Goal: Transaction & Acquisition: Subscribe to service/newsletter

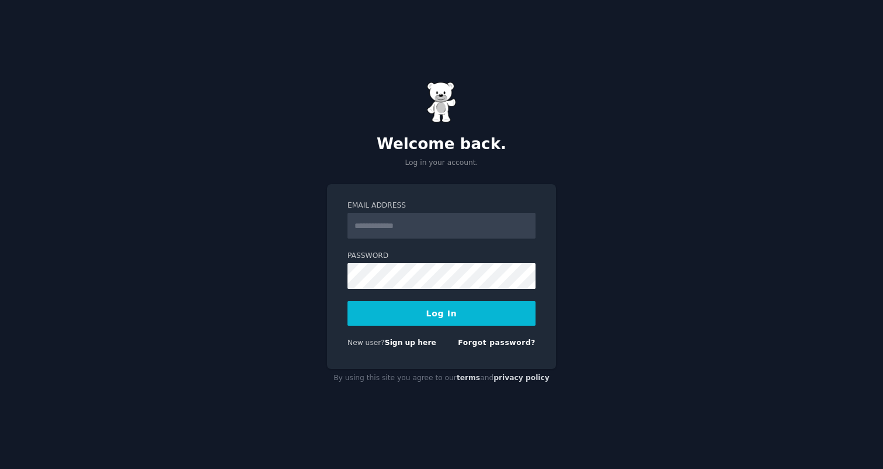
click at [455, 223] on input "Email Address" at bounding box center [442, 226] width 188 height 26
type input "**********"
click at [463, 261] on div "Password" at bounding box center [442, 270] width 188 height 38
click at [470, 316] on button "Log In" at bounding box center [442, 313] width 188 height 25
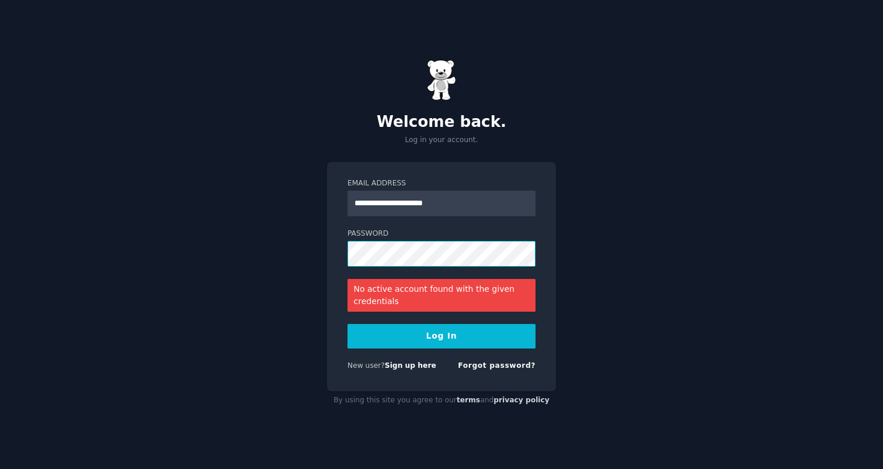
click at [348, 324] on button "Log In" at bounding box center [442, 336] width 188 height 25
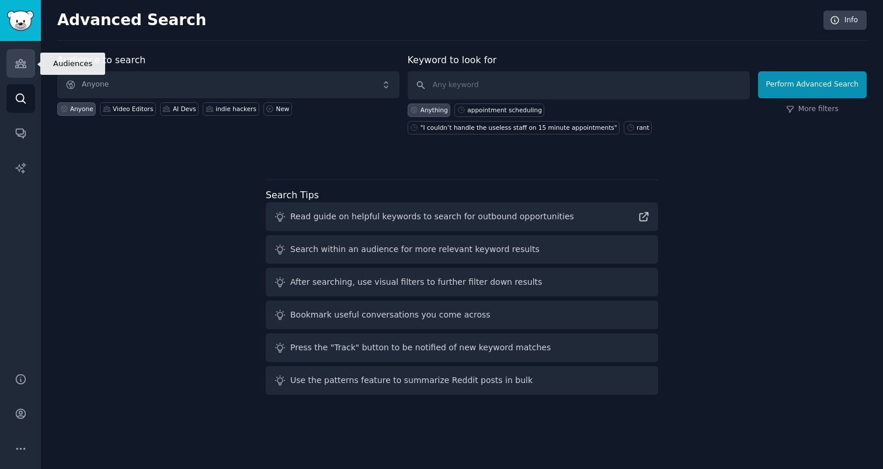
click at [15, 68] on icon "Sidebar" at bounding box center [21, 63] width 12 height 12
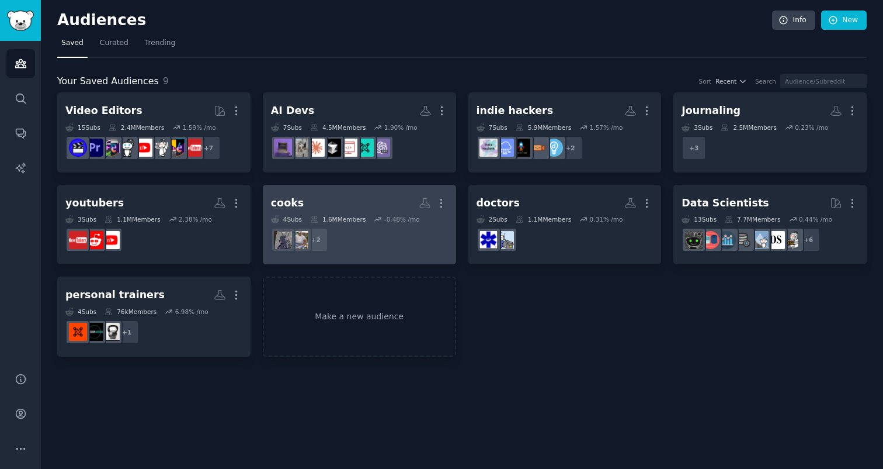
click at [443, 260] on link "cooks More 4 Sub s 1.6M Members -0.48 % /mo + 2" at bounding box center [359, 225] width 193 height 80
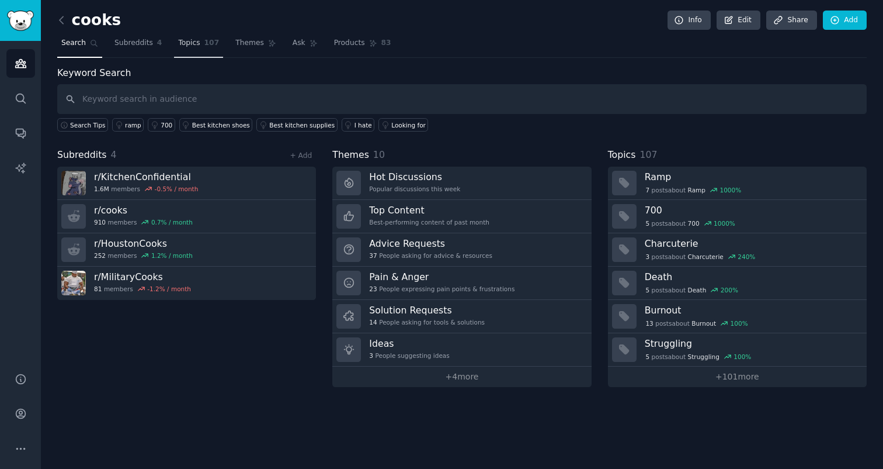
click at [206, 41] on span "107" at bounding box center [211, 43] width 15 height 11
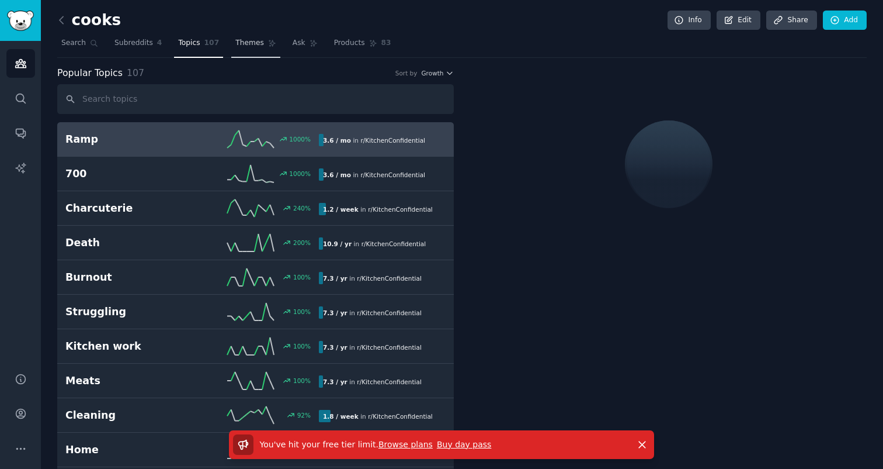
click at [259, 41] on span "Themes" at bounding box center [249, 43] width 29 height 11
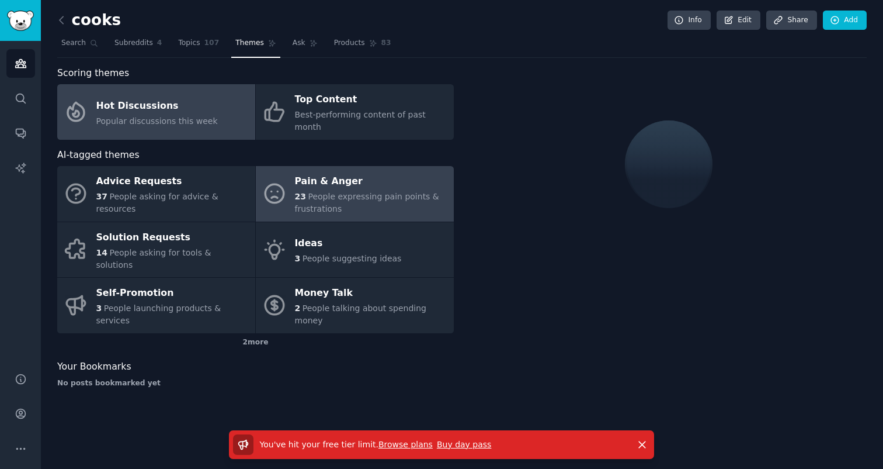
click at [362, 190] on div "23 People expressing pain points & frustrations" at bounding box center [371, 202] width 153 height 25
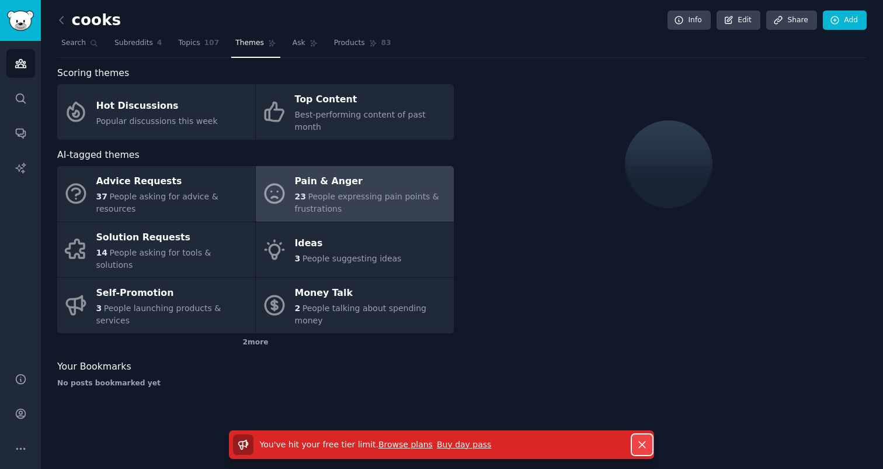
click at [635, 442] on button "Dismiss" at bounding box center [642, 444] width 20 height 20
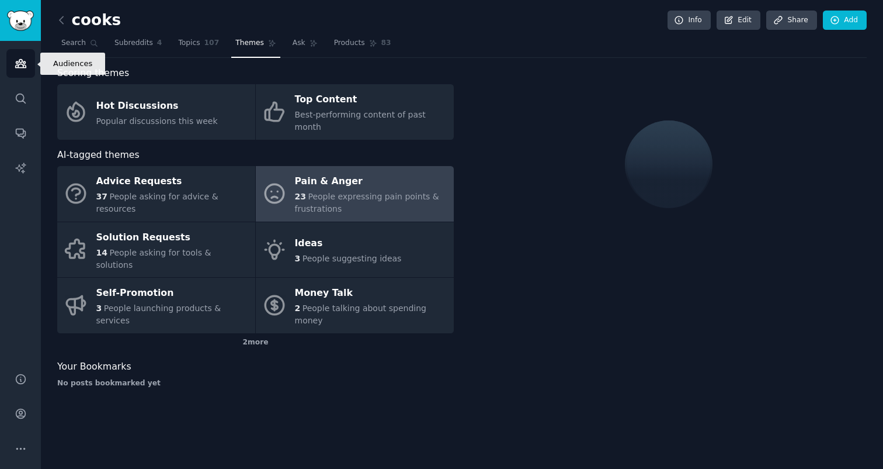
click at [21, 71] on link "Audiences" at bounding box center [20, 63] width 29 height 29
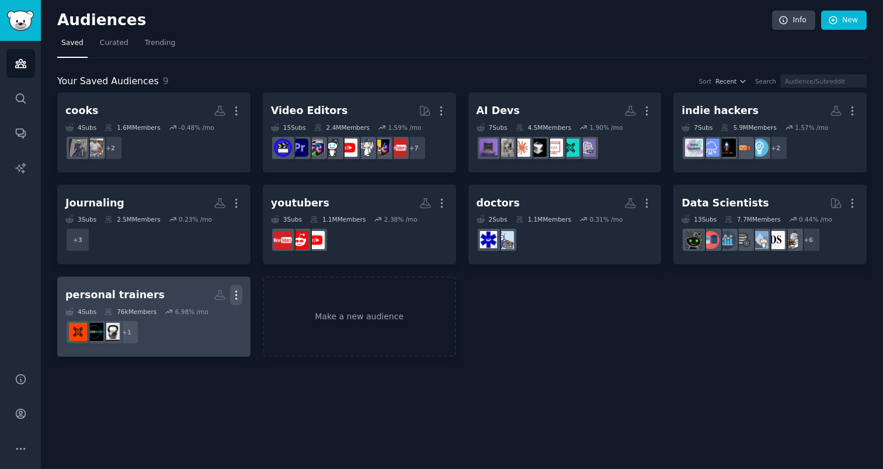
click at [235, 292] on icon "button" at bounding box center [235, 295] width 1 height 8
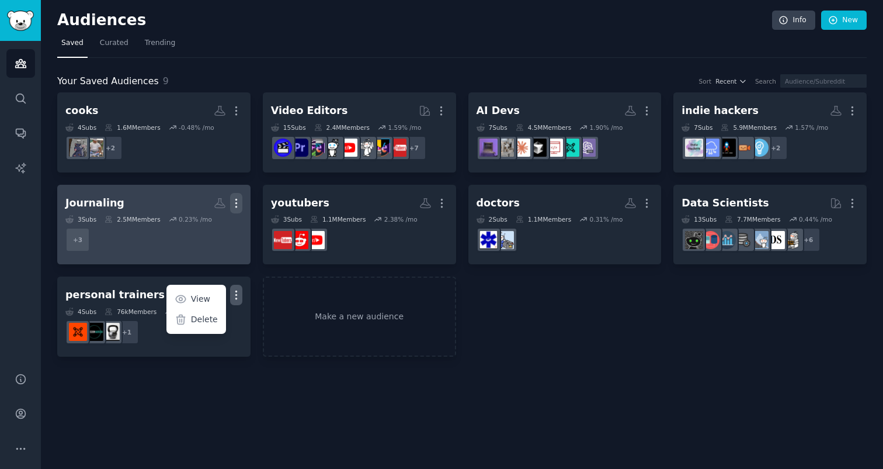
click at [234, 206] on icon "button" at bounding box center [236, 203] width 12 height 12
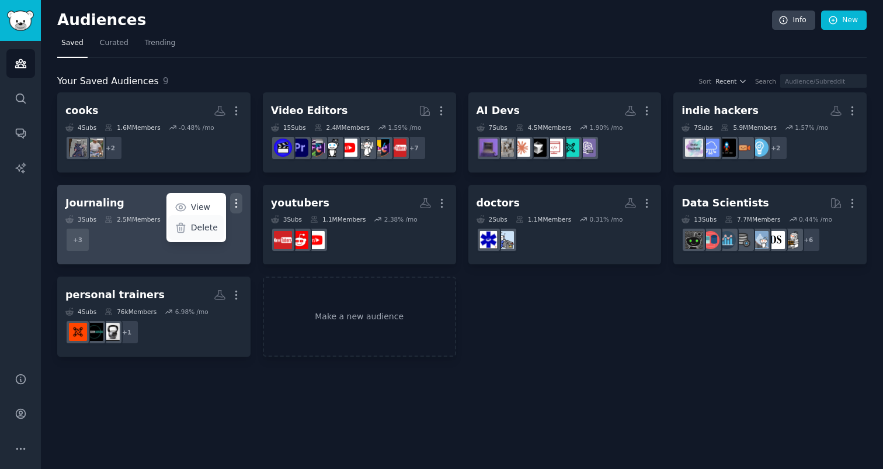
click at [199, 222] on p "Delete" at bounding box center [204, 227] width 27 height 12
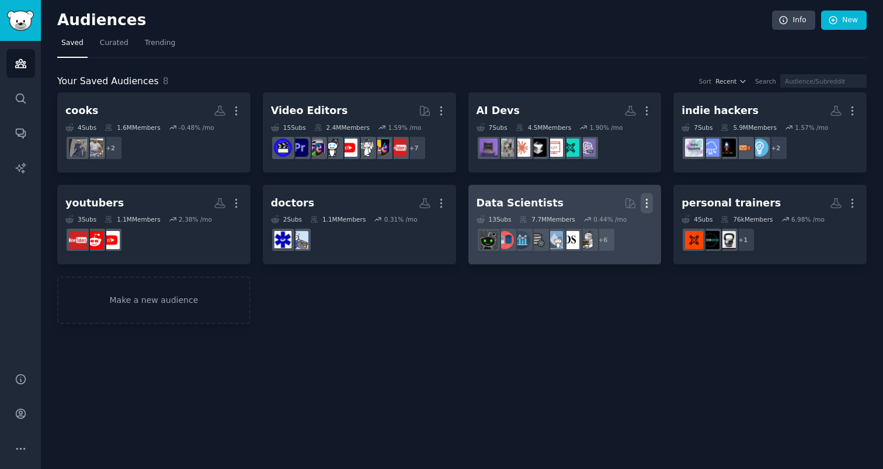
click at [652, 195] on button "More" at bounding box center [647, 203] width 12 height 20
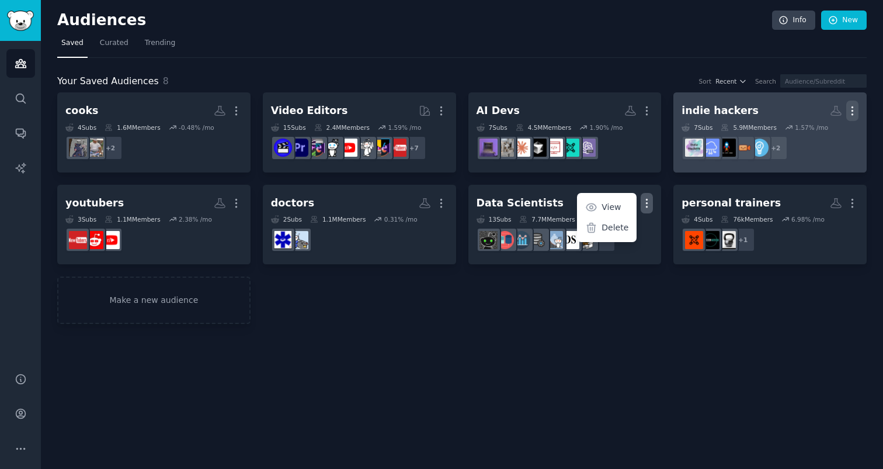
click at [848, 106] on icon "button" at bounding box center [853, 111] width 12 height 12
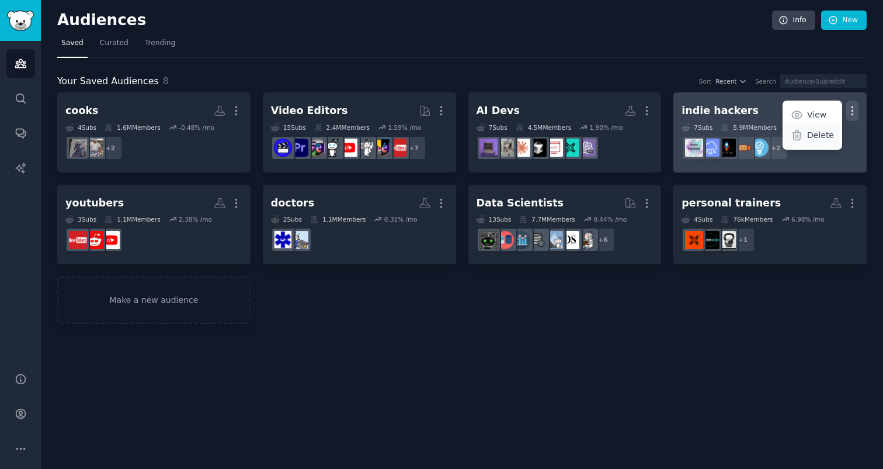
click at [802, 137] on icon at bounding box center [797, 135] width 12 height 12
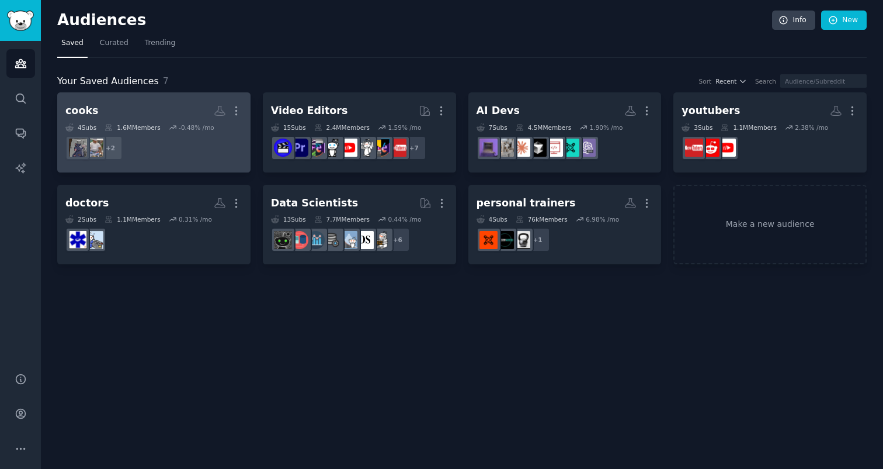
click at [242, 143] on link "cooks More 4 Sub s 1.6M Members -0.48 % /mo + 2" at bounding box center [153, 132] width 193 height 80
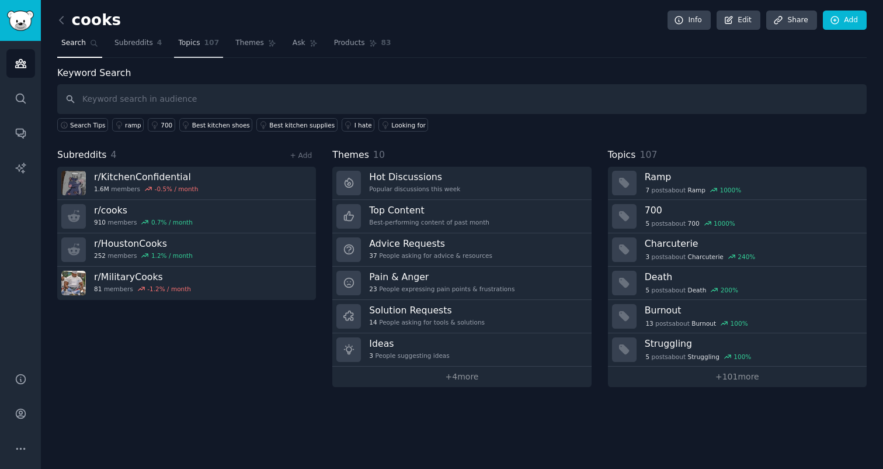
click at [197, 50] on link "Topics 107" at bounding box center [198, 46] width 49 height 24
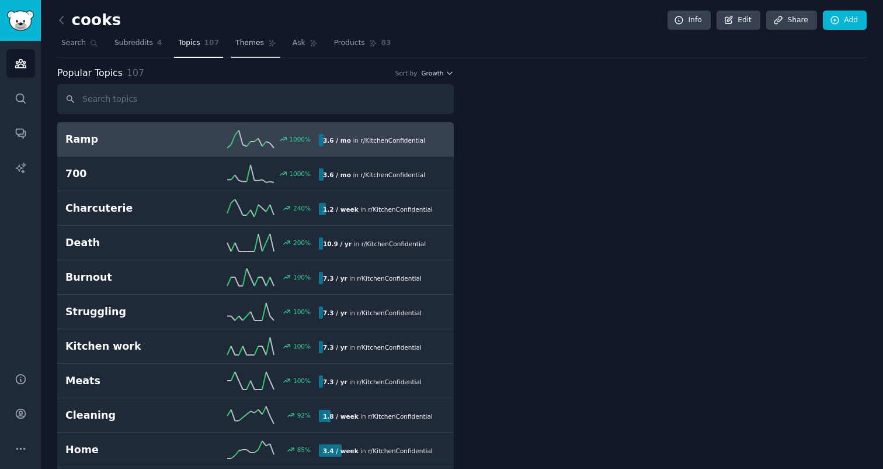
click at [251, 50] on link "Themes" at bounding box center [255, 46] width 49 height 24
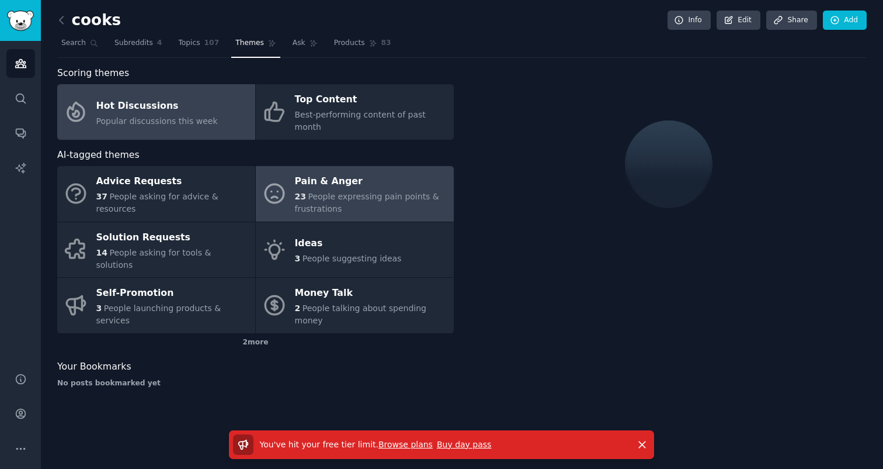
click at [345, 172] on div "Pain & Anger" at bounding box center [371, 181] width 153 height 19
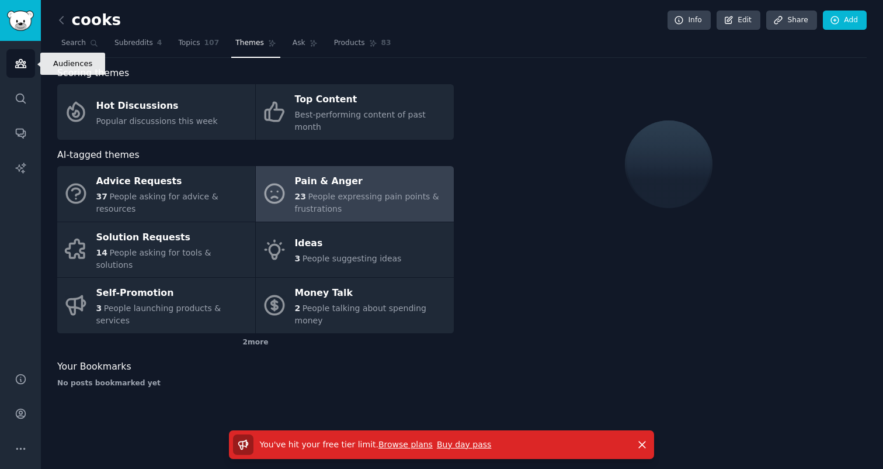
click at [16, 68] on icon "Sidebar" at bounding box center [21, 63] width 12 height 12
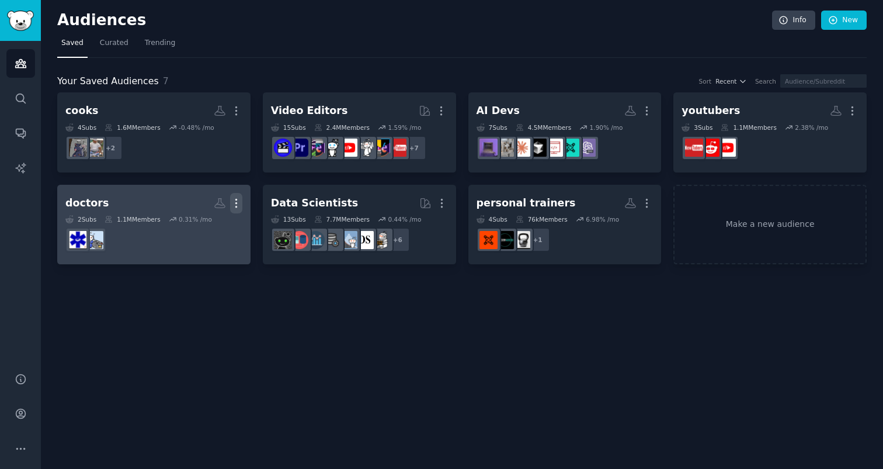
click at [230, 208] on icon "button" at bounding box center [236, 203] width 12 height 12
click at [207, 222] on p "Delete" at bounding box center [204, 227] width 27 height 12
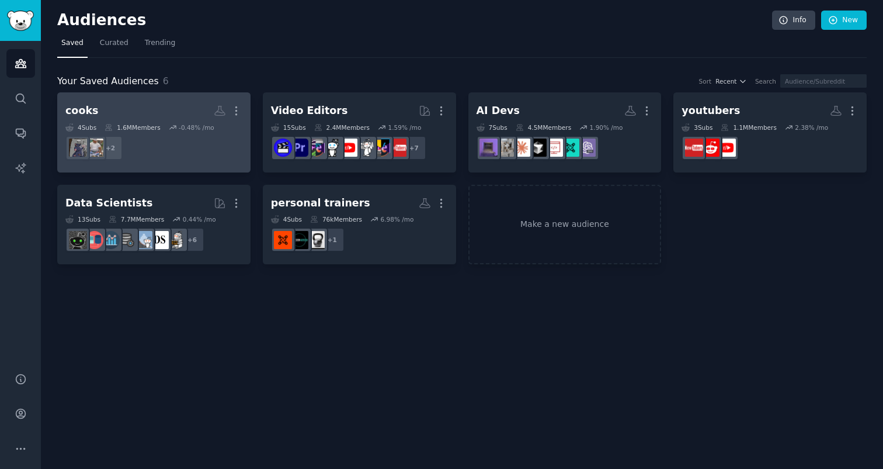
click at [215, 168] on link "cooks More 4 Sub s 1.6M Members -0.48 % /mo r/HoustonCooks, r/cooks + 2" at bounding box center [153, 132] width 193 height 80
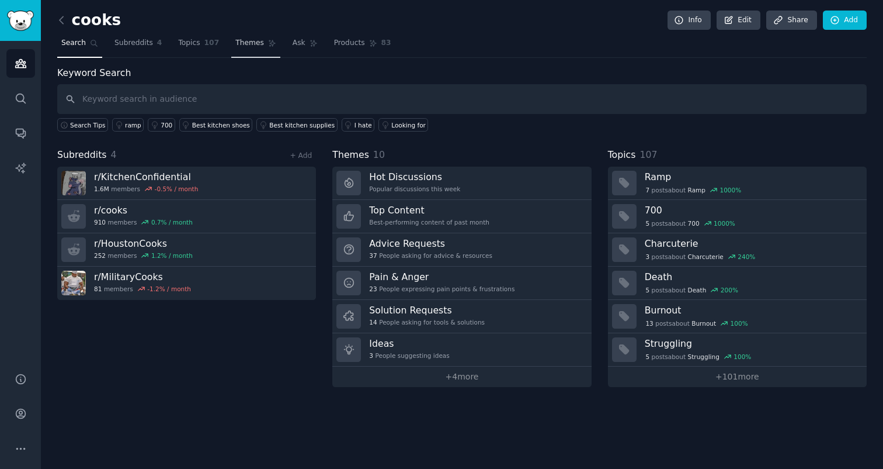
click at [253, 50] on link "Themes" at bounding box center [255, 46] width 49 height 24
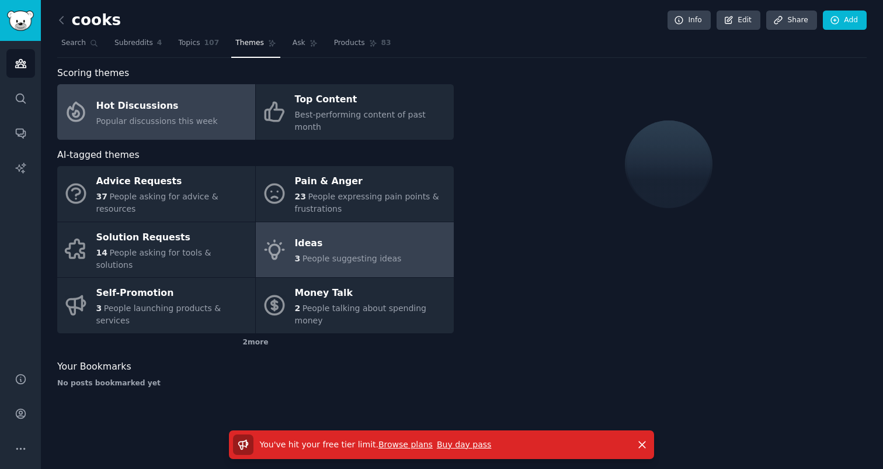
click at [282, 240] on icon at bounding box center [274, 249] width 19 height 19
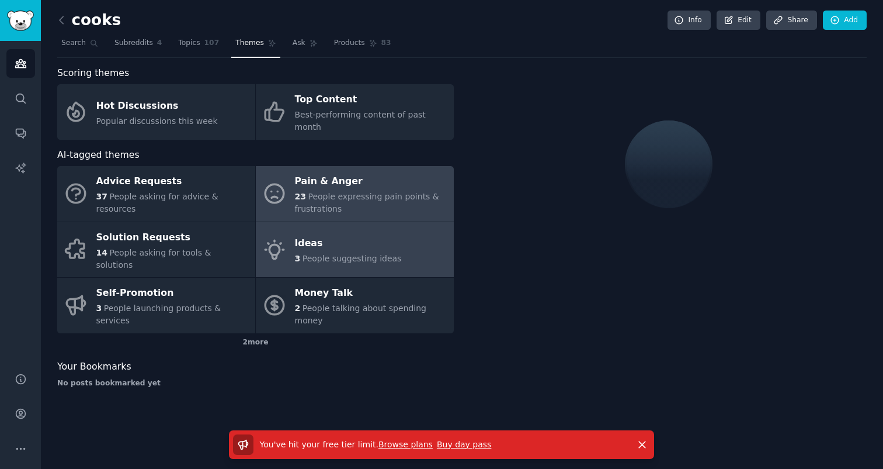
click at [310, 203] on link "Pain & Anger 23 People expressing pain points & frustrations" at bounding box center [355, 194] width 198 height 56
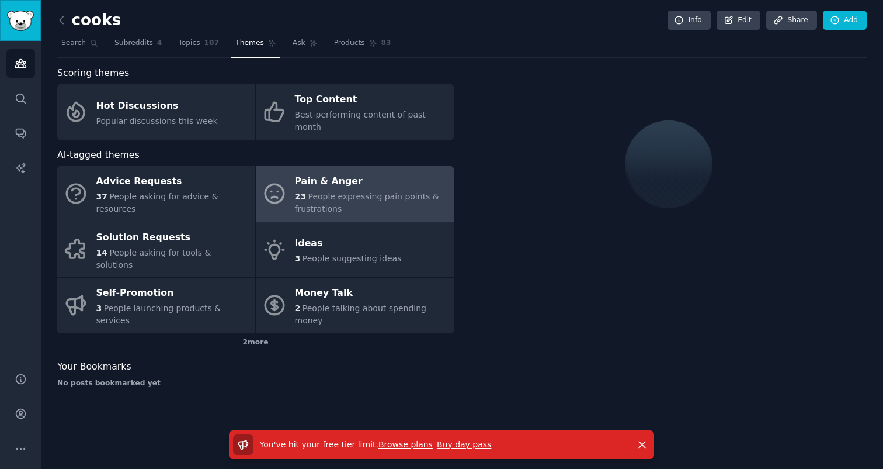
click at [24, 12] on img "Sidebar" at bounding box center [20, 21] width 27 height 20
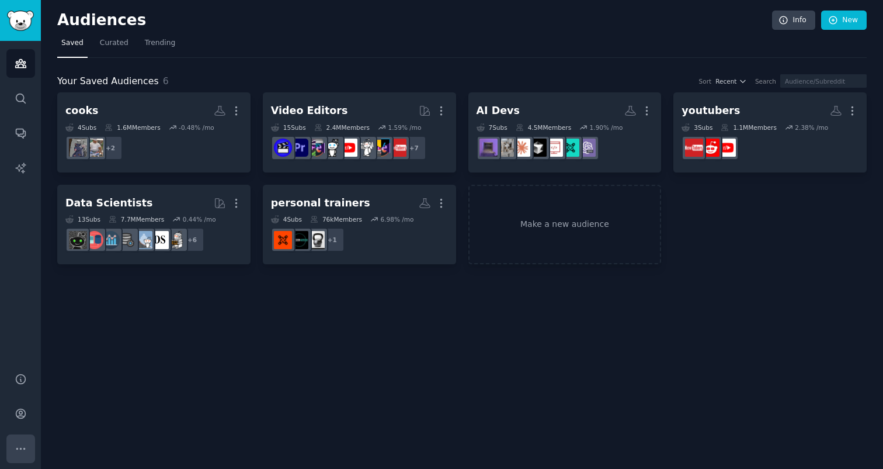
click at [19, 454] on button "More" at bounding box center [20, 448] width 29 height 29
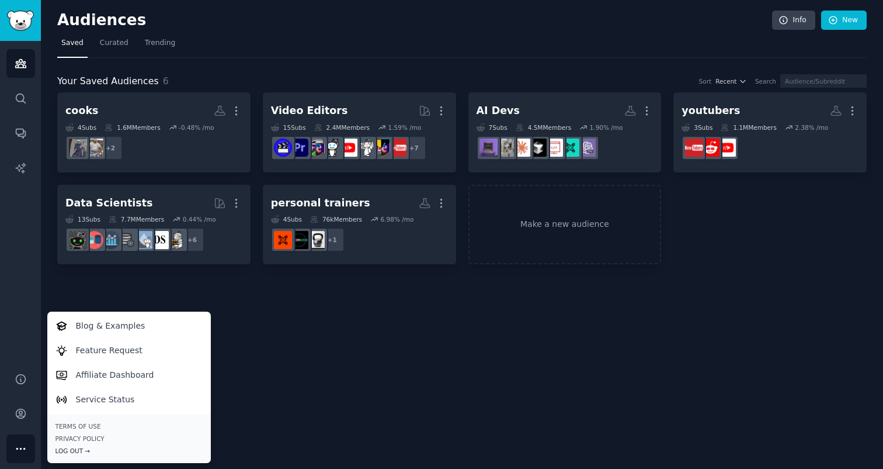
click at [64, 451] on div "Log Out →" at bounding box center [129, 450] width 147 height 8
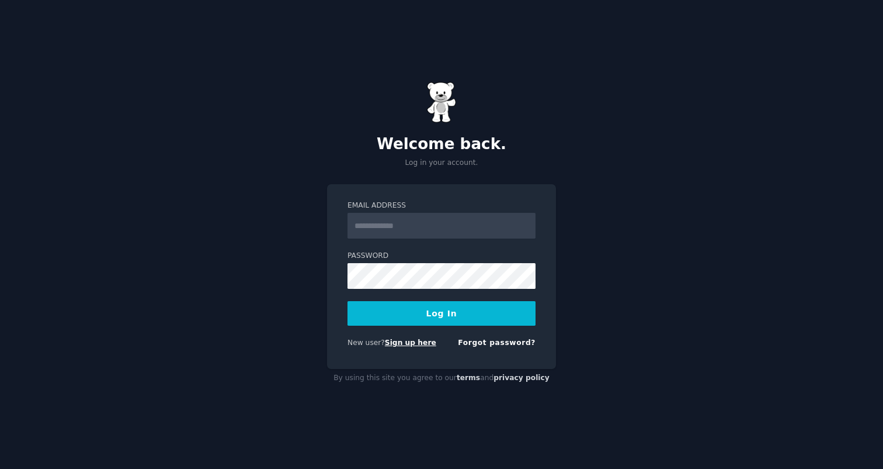
click at [401, 341] on link "Sign up here" at bounding box center [410, 342] width 51 height 8
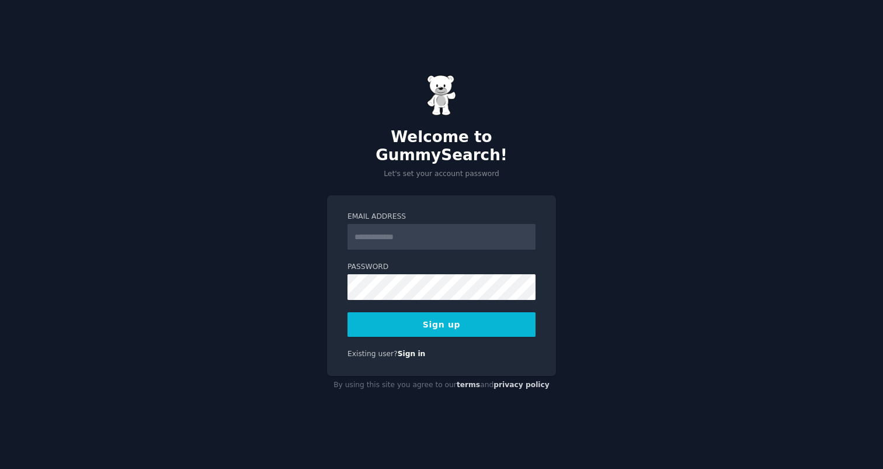
click at [401, 240] on form "Email Address Password 8 or more characters Alphanumeric characters No common p…" at bounding box center [442, 273] width 188 height 125
click at [403, 231] on input "Email Address" at bounding box center [442, 237] width 188 height 26
click at [442, 331] on div "**********" at bounding box center [441, 285] width 229 height 181
click at [444, 318] on button "Sign up" at bounding box center [442, 324] width 188 height 25
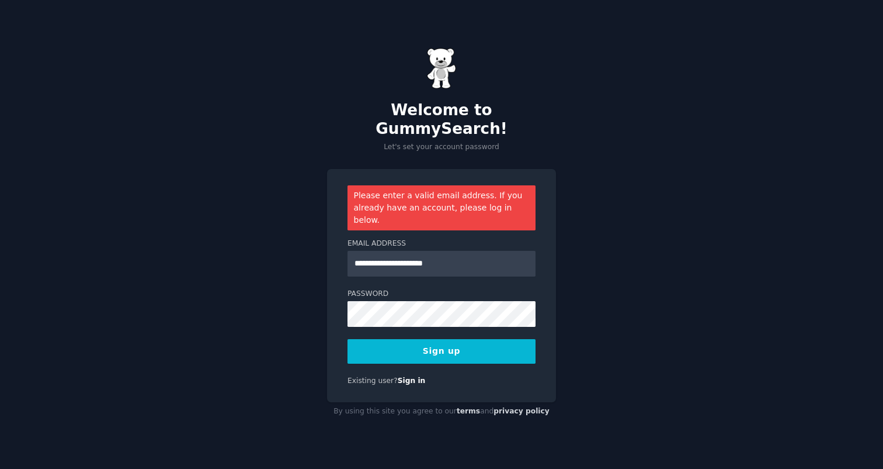
click at [423, 289] on label "Password" at bounding box center [442, 294] width 188 height 11
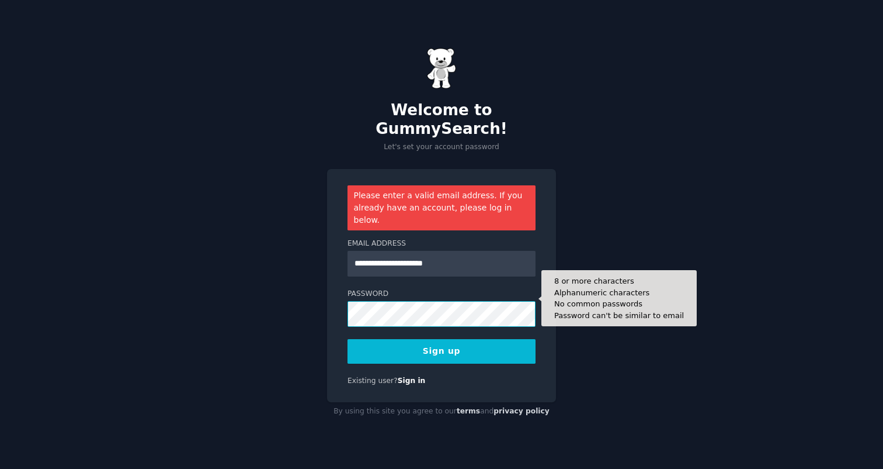
click at [348, 339] on button "Sign up" at bounding box center [442, 351] width 188 height 25
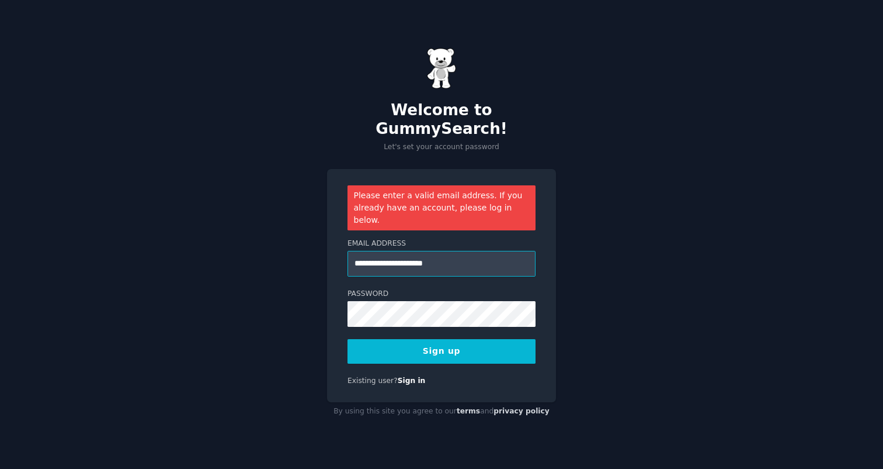
click at [493, 251] on input "**********" at bounding box center [442, 264] width 188 height 26
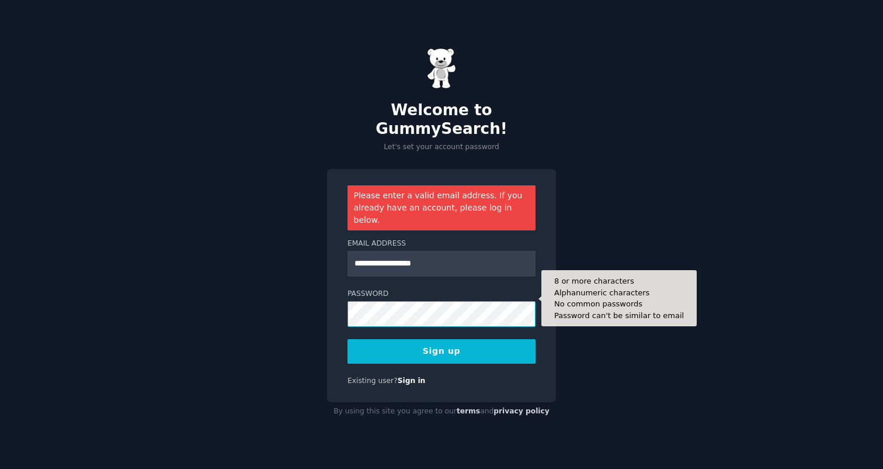
click at [348, 339] on button "Sign up" at bounding box center [442, 351] width 188 height 25
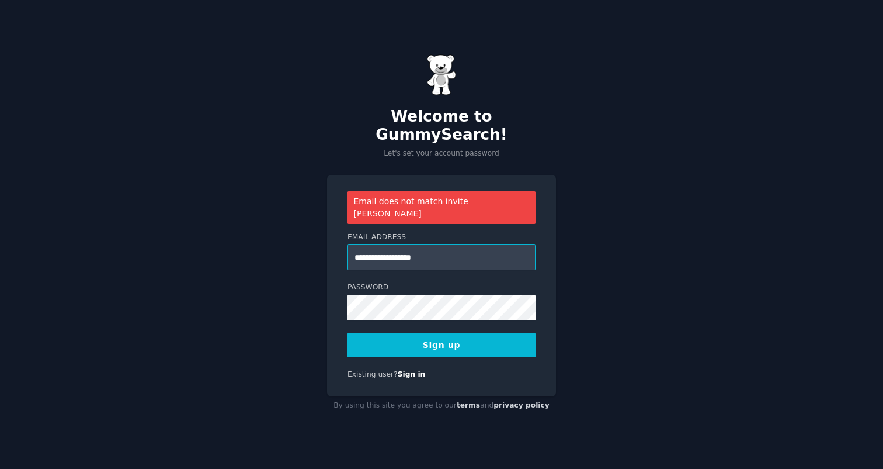
click at [385, 244] on input "**********" at bounding box center [442, 257] width 188 height 26
type input "**********"
click at [456, 337] on button "Sign up" at bounding box center [442, 344] width 188 height 25
